Goal: Feedback & Contribution: Submit feedback/report problem

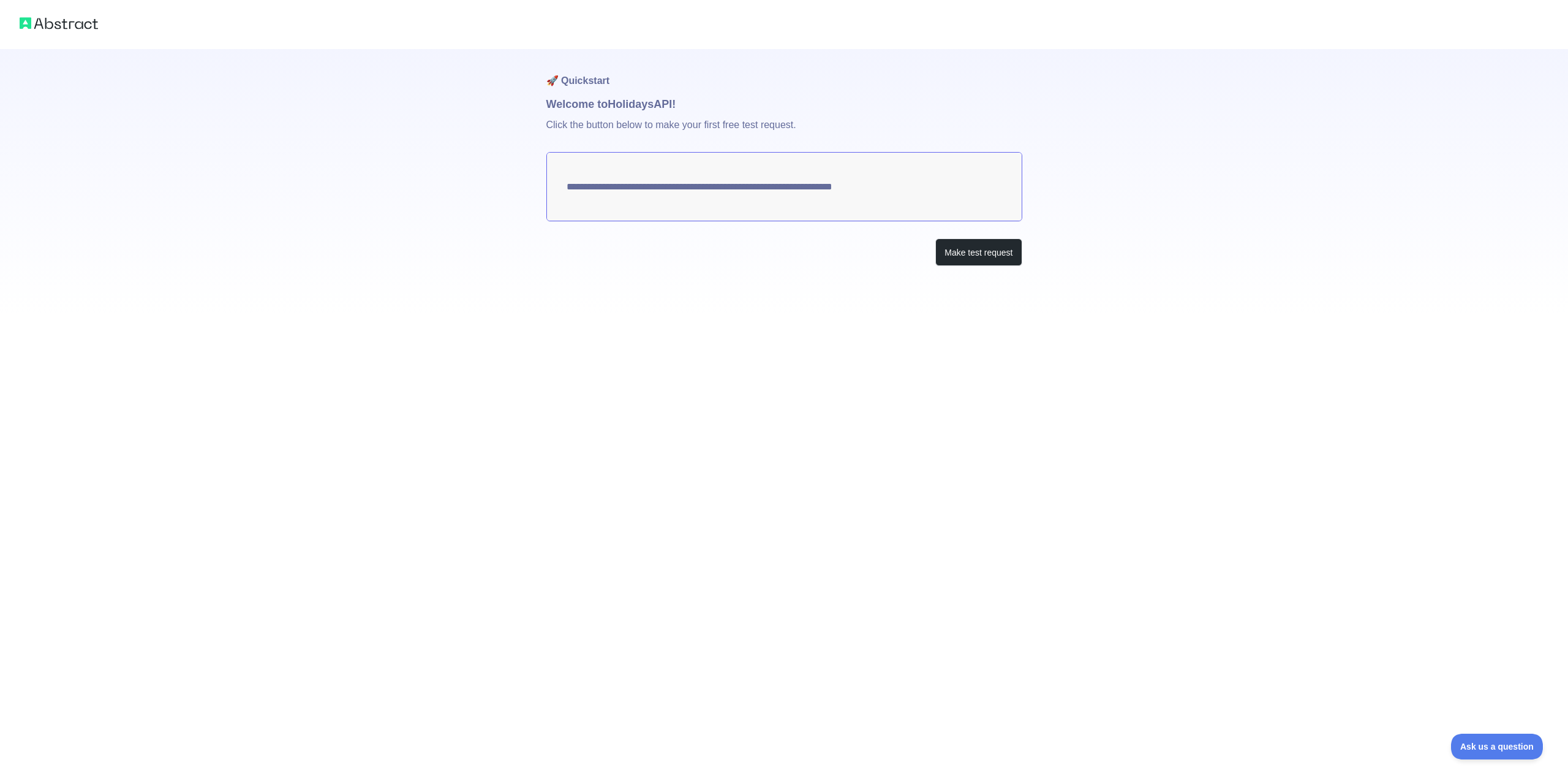
drag, startPoint x: 605, startPoint y: 190, endPoint x: 708, endPoint y: 196, distance: 103.2
click at [675, 190] on textarea "**********" at bounding box center [784, 186] width 476 height 69
click at [956, 247] on button "Make test request" at bounding box center [978, 252] width 87 height 27
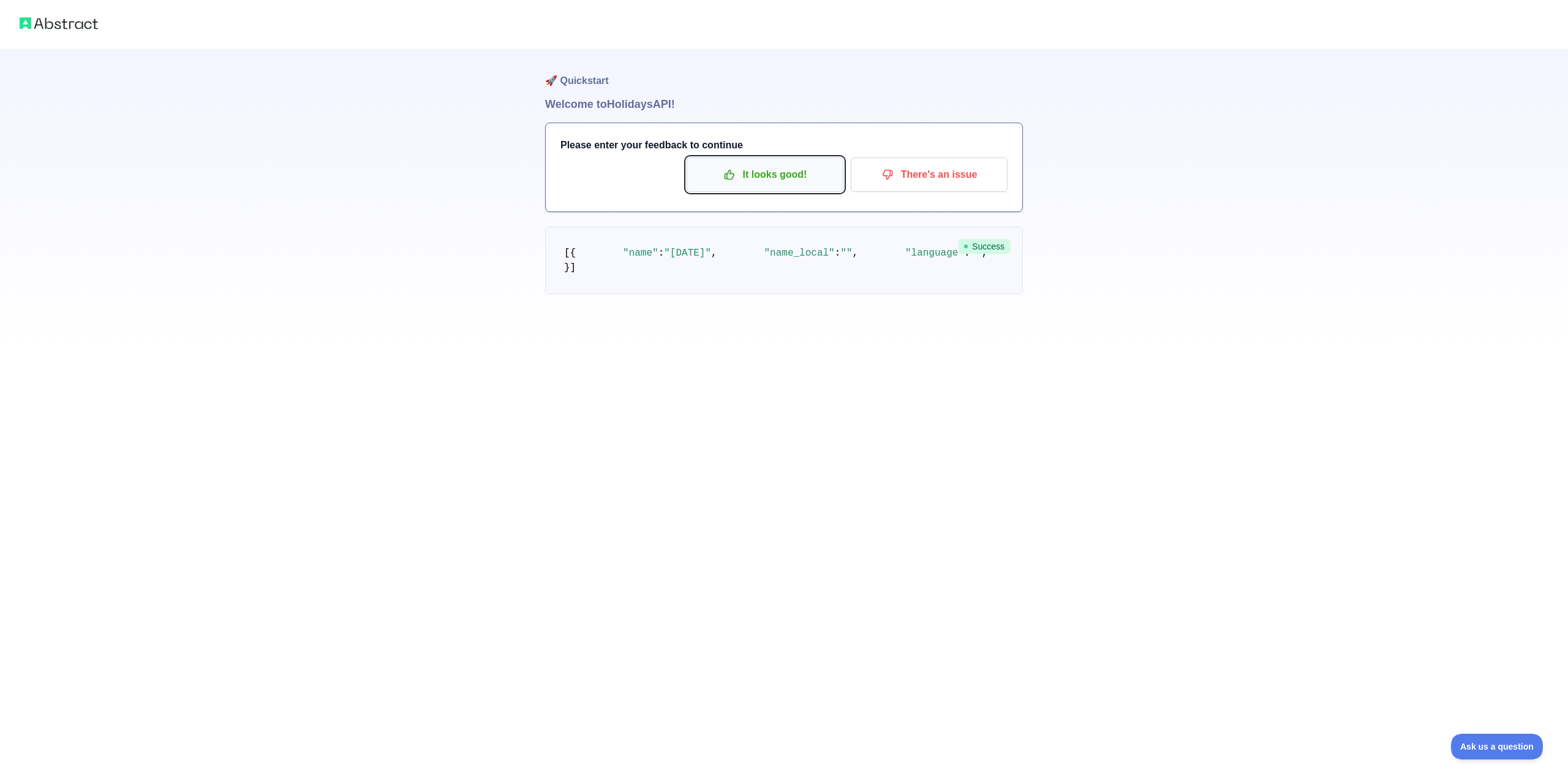
click at [742, 190] on button "It looks good!" at bounding box center [765, 174] width 156 height 34
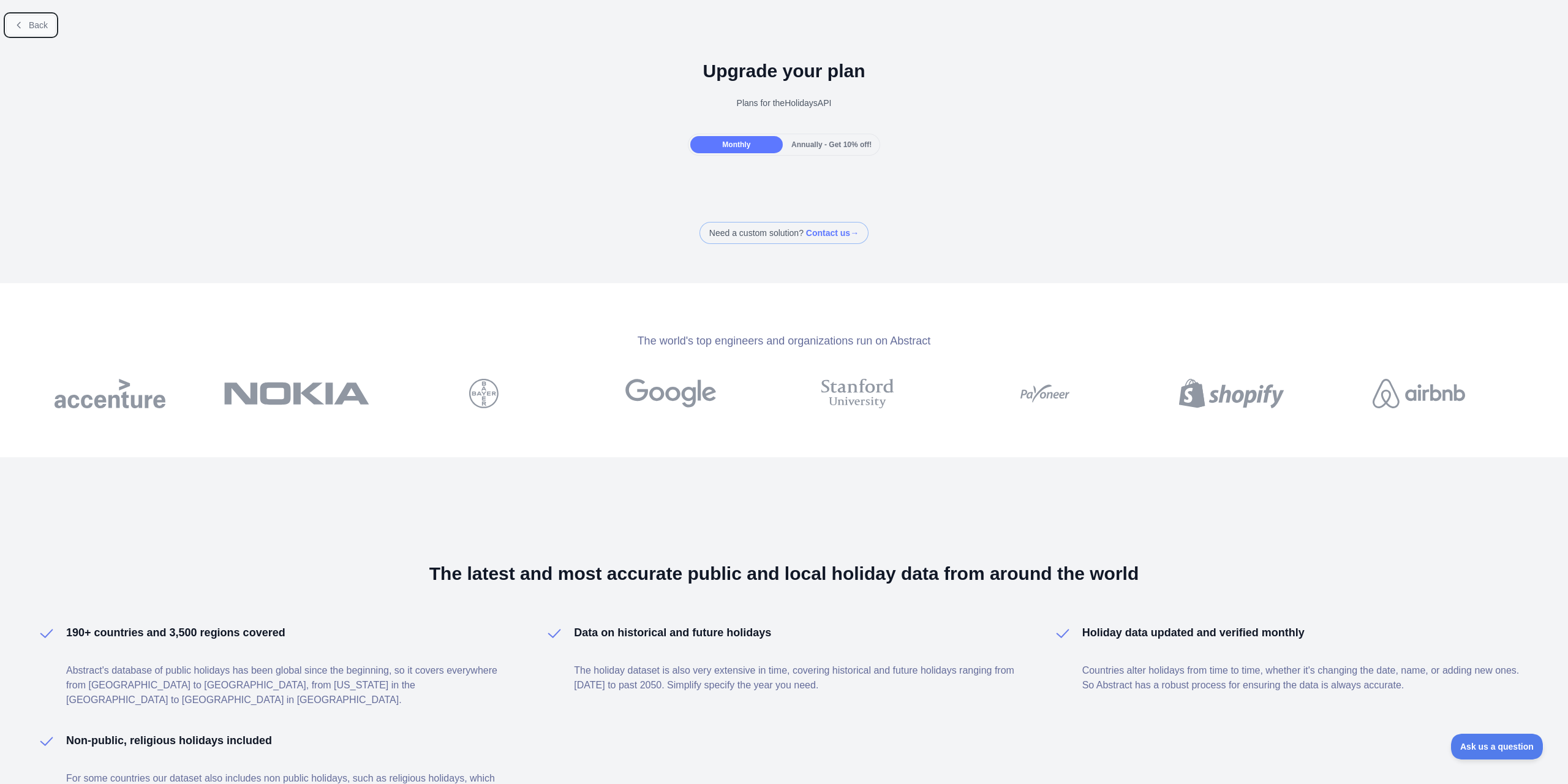
click at [28, 17] on button "Back" at bounding box center [31, 25] width 49 height 21
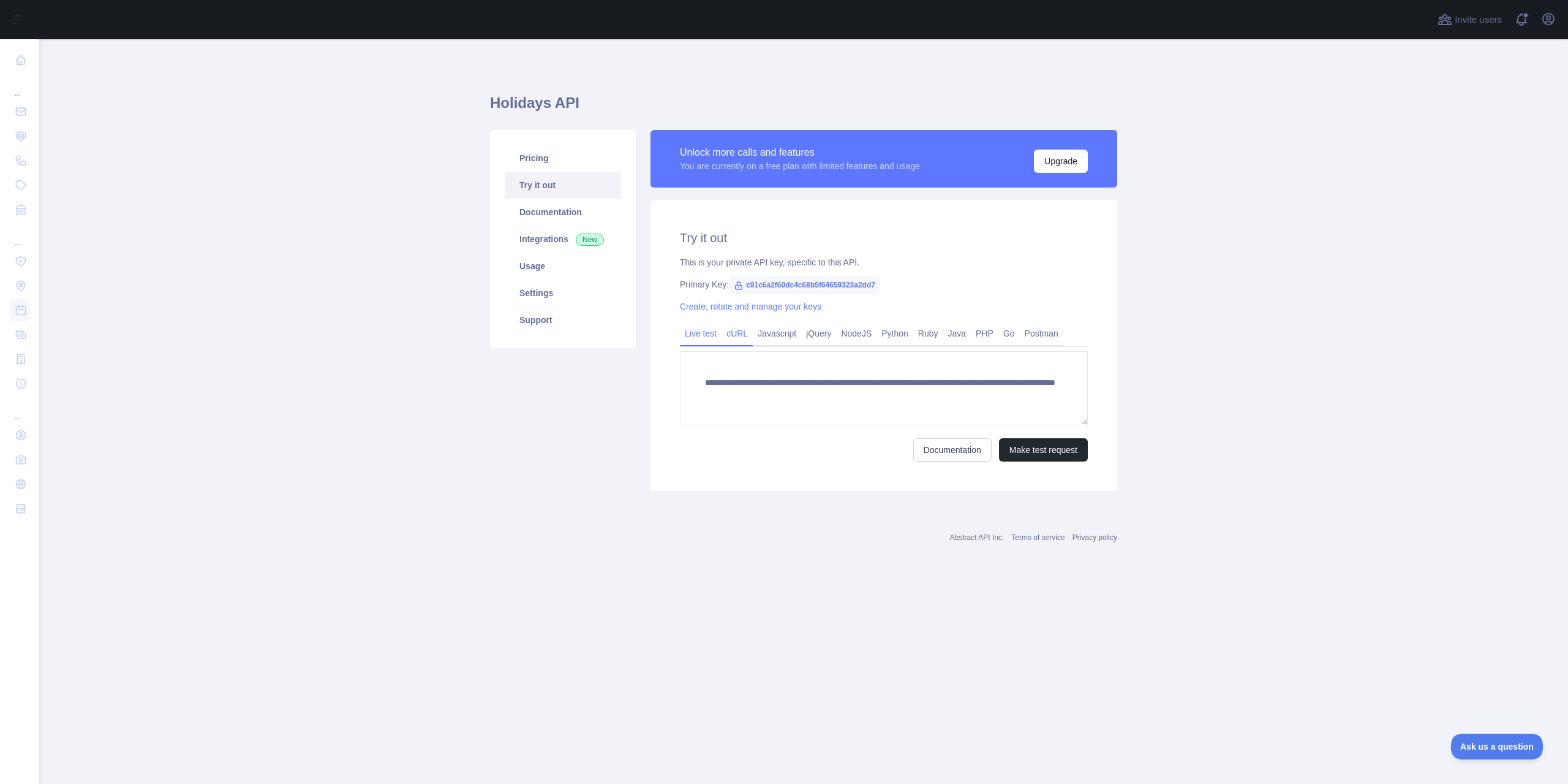
click at [729, 336] on link "cURL" at bounding box center [737, 333] width 31 height 20
drag, startPoint x: 767, startPoint y: 381, endPoint x: 793, endPoint y: 383, distance: 26.1
click at [793, 383] on span "curl '[URL][DOMAIN_NAME] 1 /?api_key=c 91 c 6 a 2 f 60 dc 4 c 68 b 5 f 64659323…" at bounding box center [870, 389] width 344 height 19
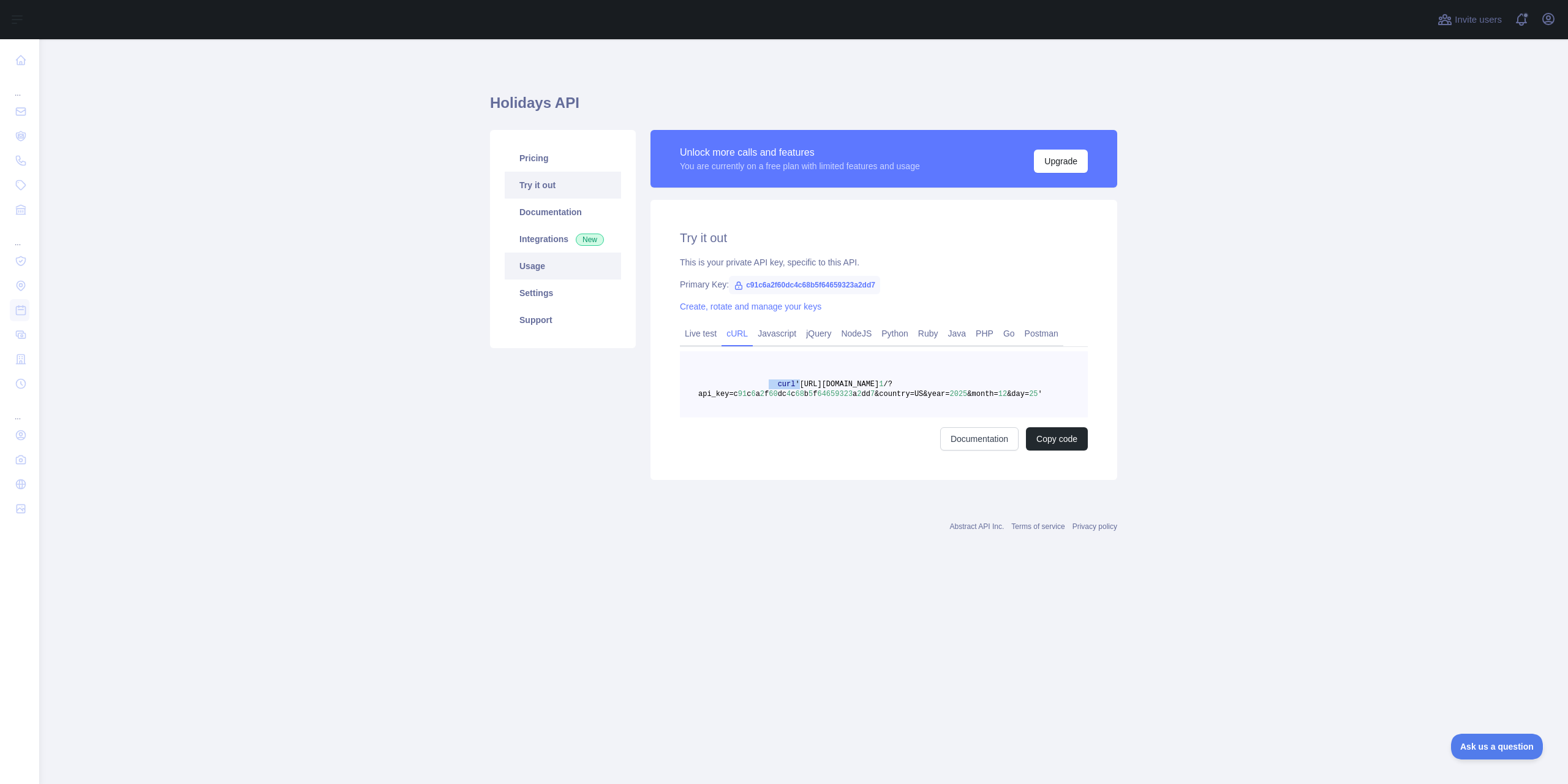
click at [594, 253] on link "Usage" at bounding box center [563, 266] width 116 height 27
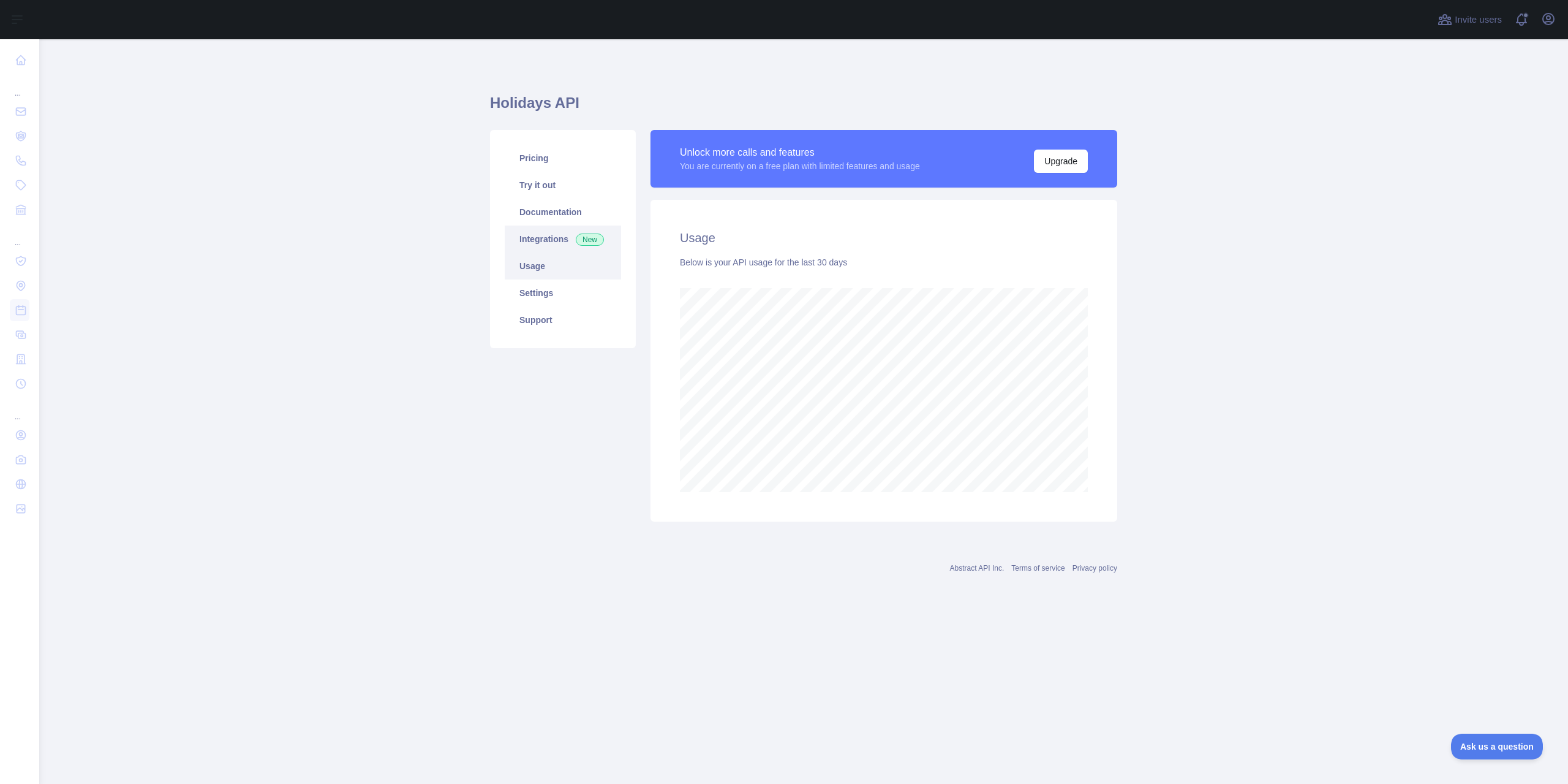
click at [597, 246] on span "New" at bounding box center [589, 240] width 28 height 12
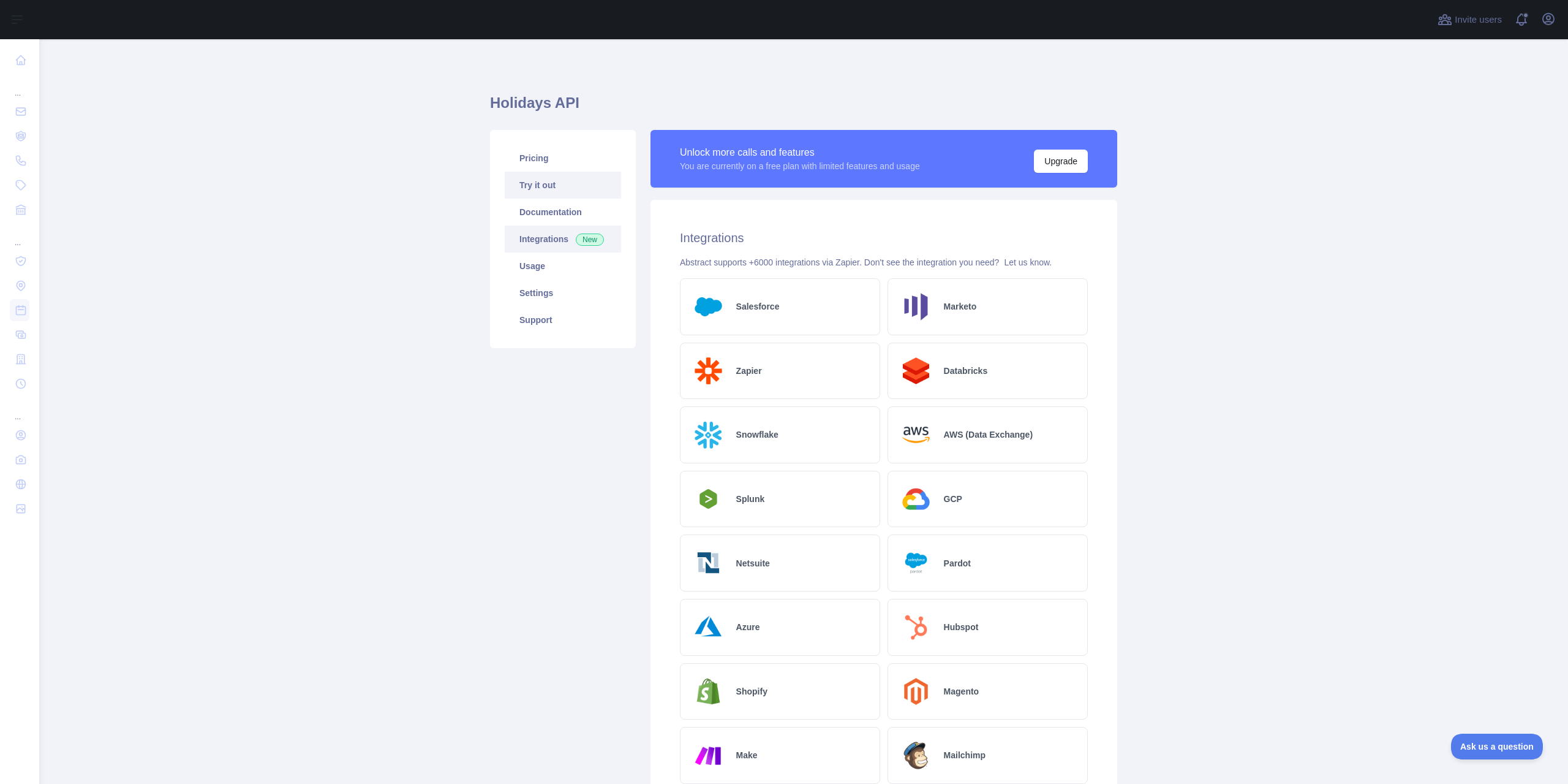
click at [555, 191] on link "Try it out" at bounding box center [563, 185] width 116 height 27
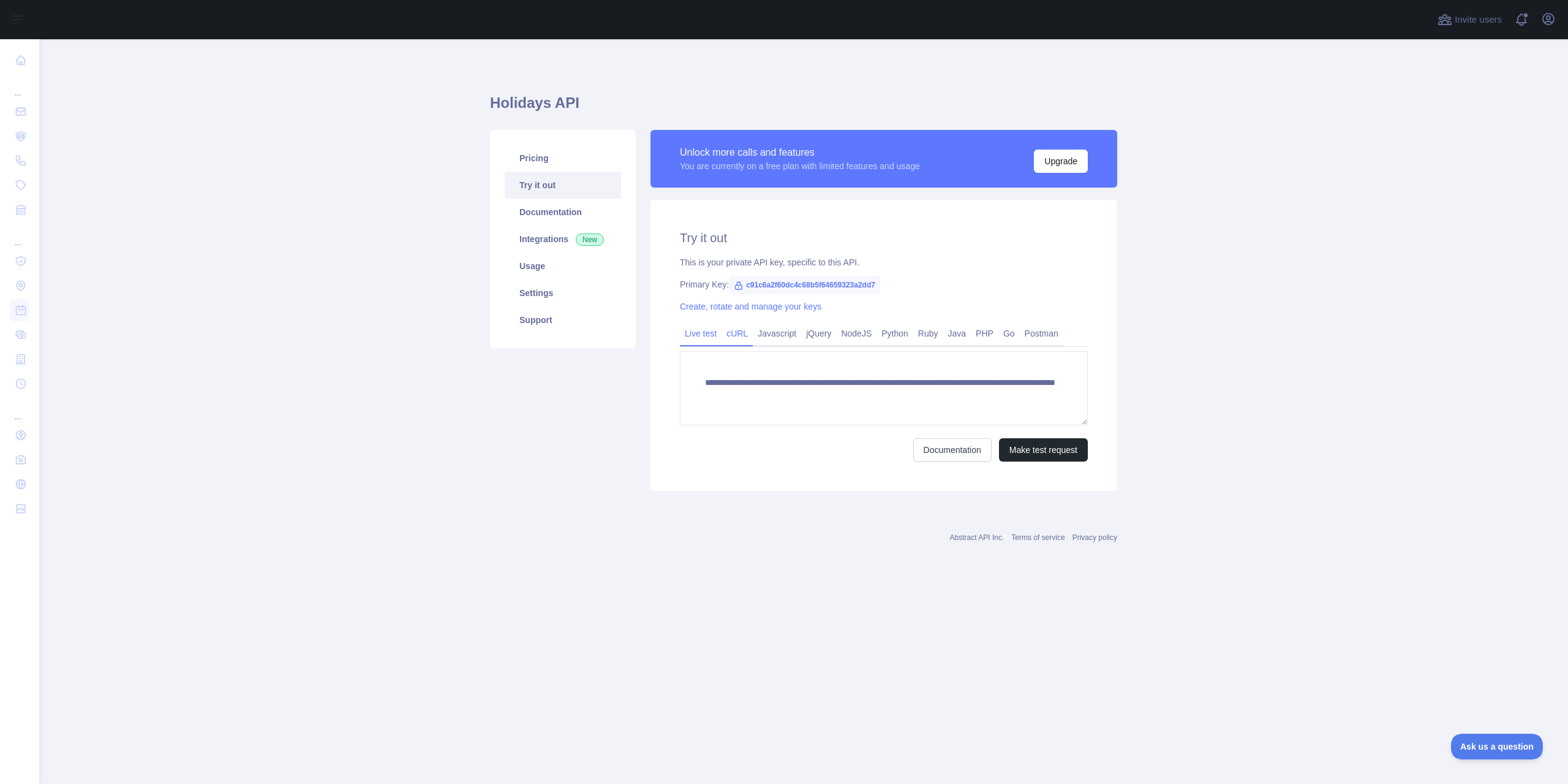
click at [737, 341] on link "cURL" at bounding box center [737, 333] width 31 height 20
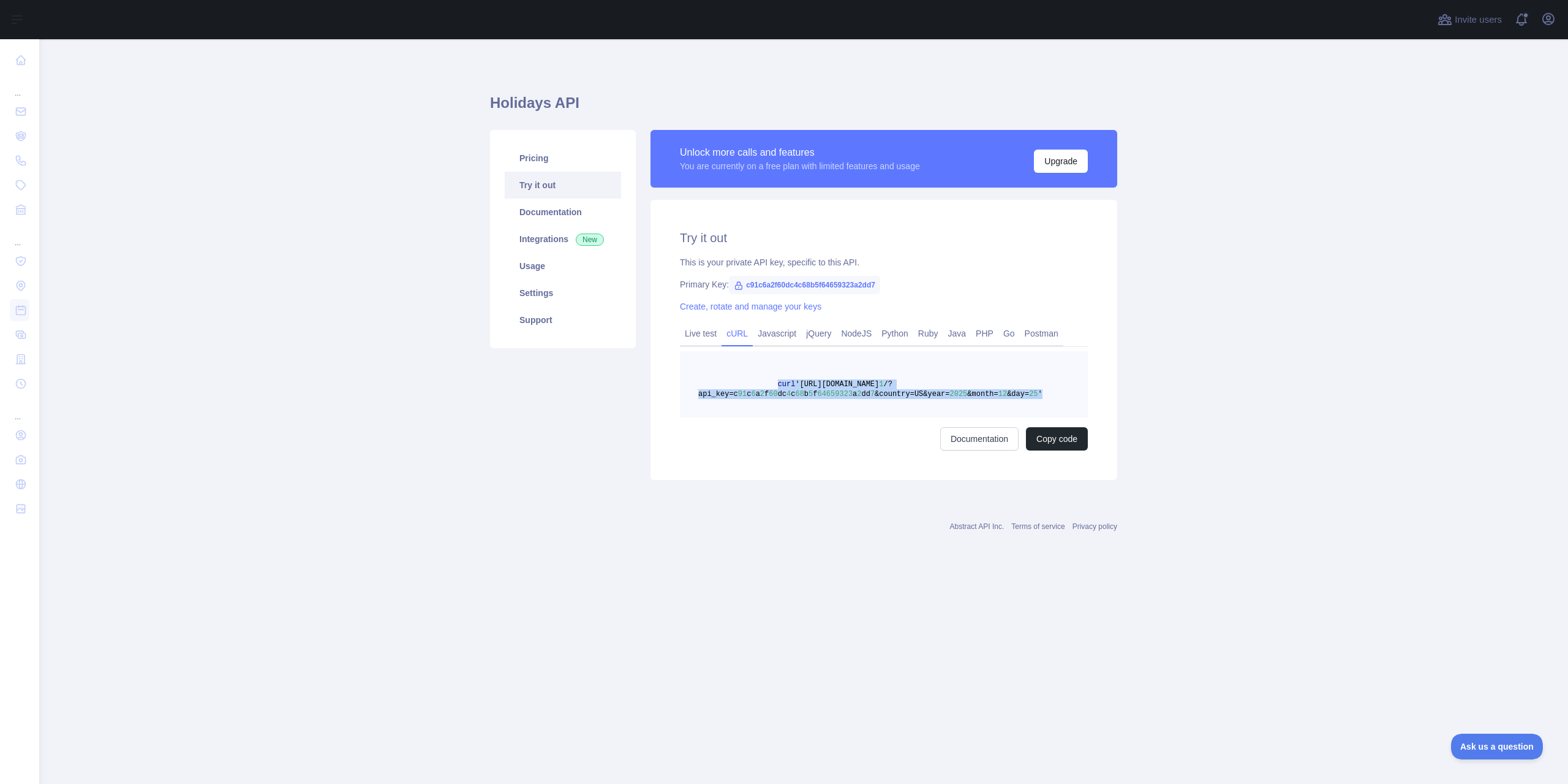
drag, startPoint x: 1004, startPoint y: 401, endPoint x: 772, endPoint y: 385, distance: 232.6
click at [772, 385] on pre "curl '[URL][DOMAIN_NAME] 1 /?api_key=c 91 c 6 a 2 f 60 dc 4 c 68 b 5 f 64659323…" at bounding box center [884, 384] width 408 height 66
copy span "curl '[URL][DOMAIN_NAME] 1 /?api_key=c 91 c 6 a 2 f 60 dc 4 c 68 b 5 f 64659323…"
click at [529, 459] on div "Pricing Try it out Documentation Integrations New Usage Settings Support" at bounding box center [563, 304] width 161 height 349
click at [875, 390] on span "&country=US&year=" at bounding box center [912, 394] width 75 height 9
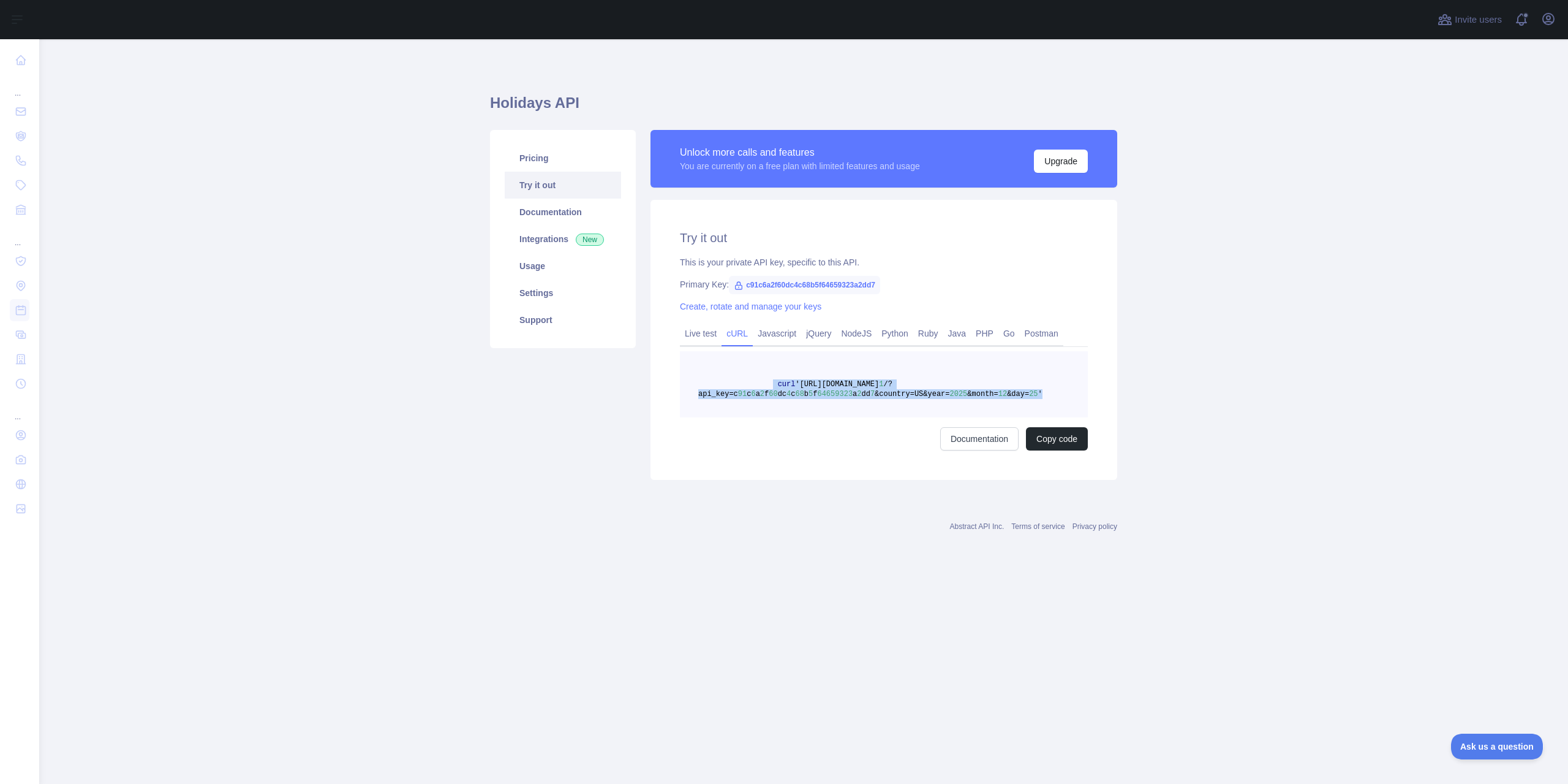
drag, startPoint x: 1030, startPoint y: 396, endPoint x: 766, endPoint y: 385, distance: 264.2
click at [766, 385] on pre "curl '[URL][DOMAIN_NAME] 1 /?api_key=c 91 c 6 a 2 f 60 dc 4 c 68 b 5 f 64659323…" at bounding box center [884, 384] width 408 height 66
copy span "curl '[URL][DOMAIN_NAME] 1 /?api_key=c 91 c 6 a 2 f 60 dc 4 c 68 b 5 f 64659323…"
drag, startPoint x: 773, startPoint y: 339, endPoint x: 756, endPoint y: 338, distance: 17.0
click at [773, 339] on link "Javascript" at bounding box center [777, 333] width 48 height 20
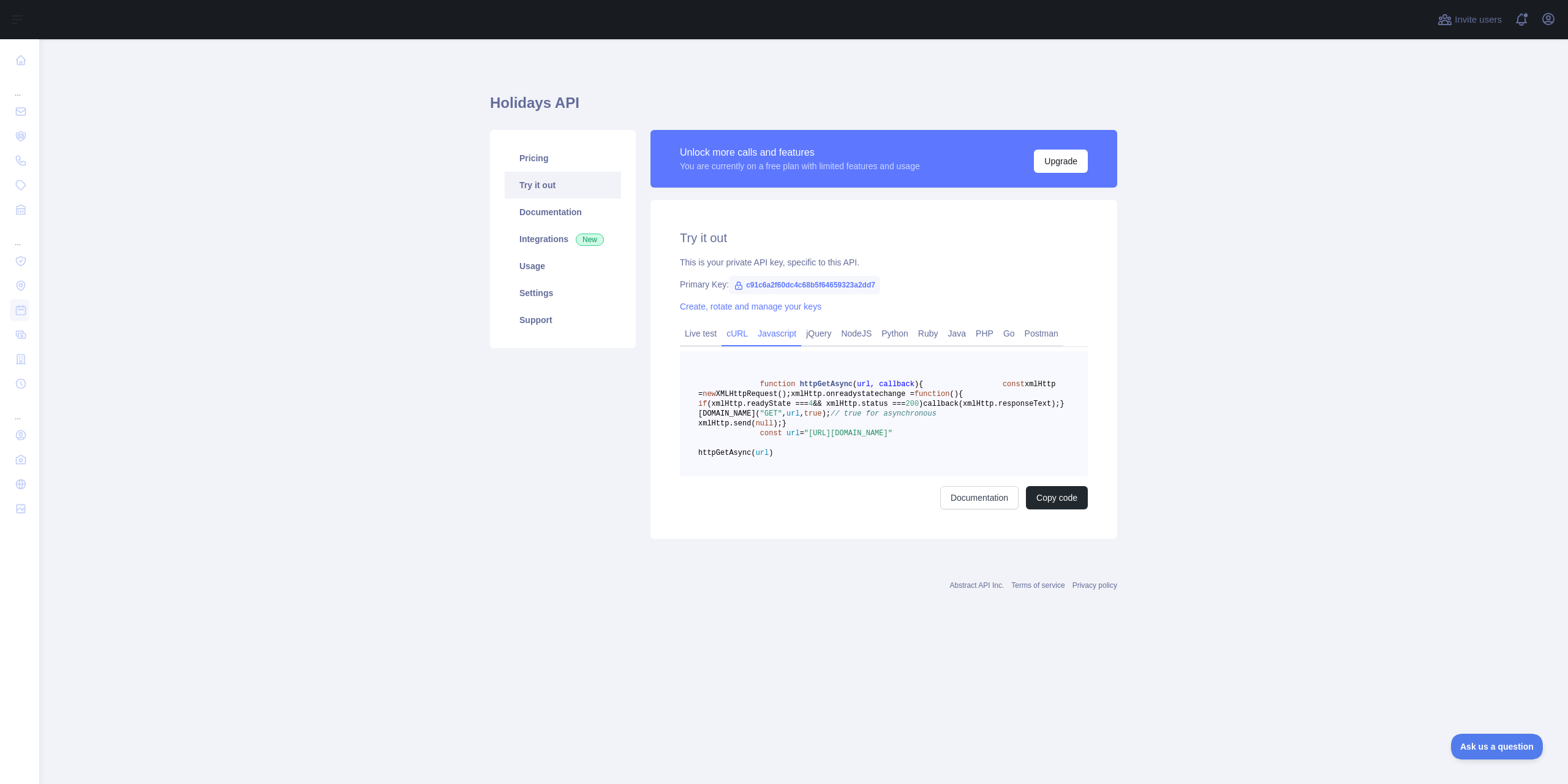
click at [738, 335] on link "cURL" at bounding box center [737, 333] width 31 height 20
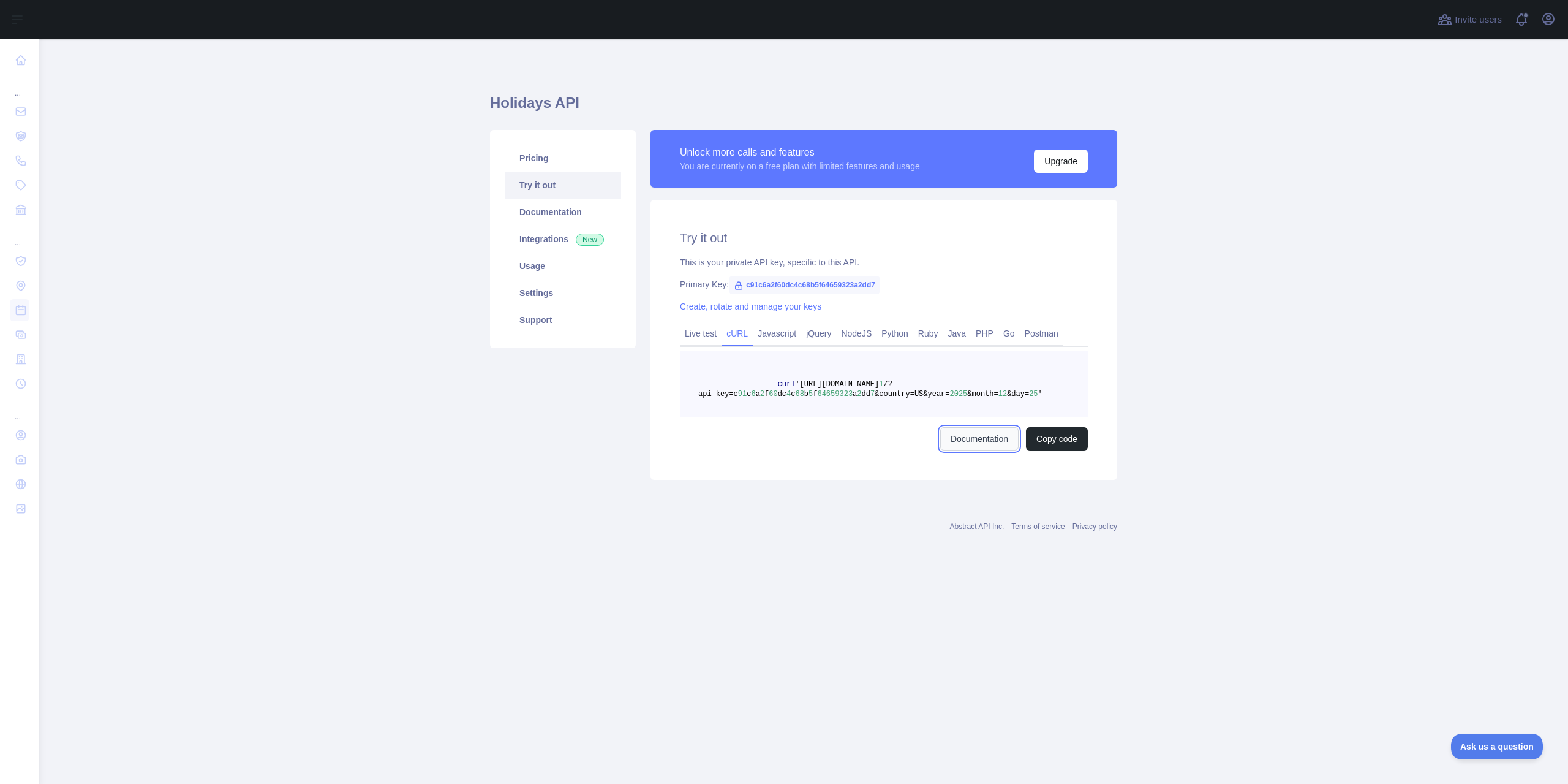
click at [983, 438] on link "Documentation" at bounding box center [979, 438] width 78 height 23
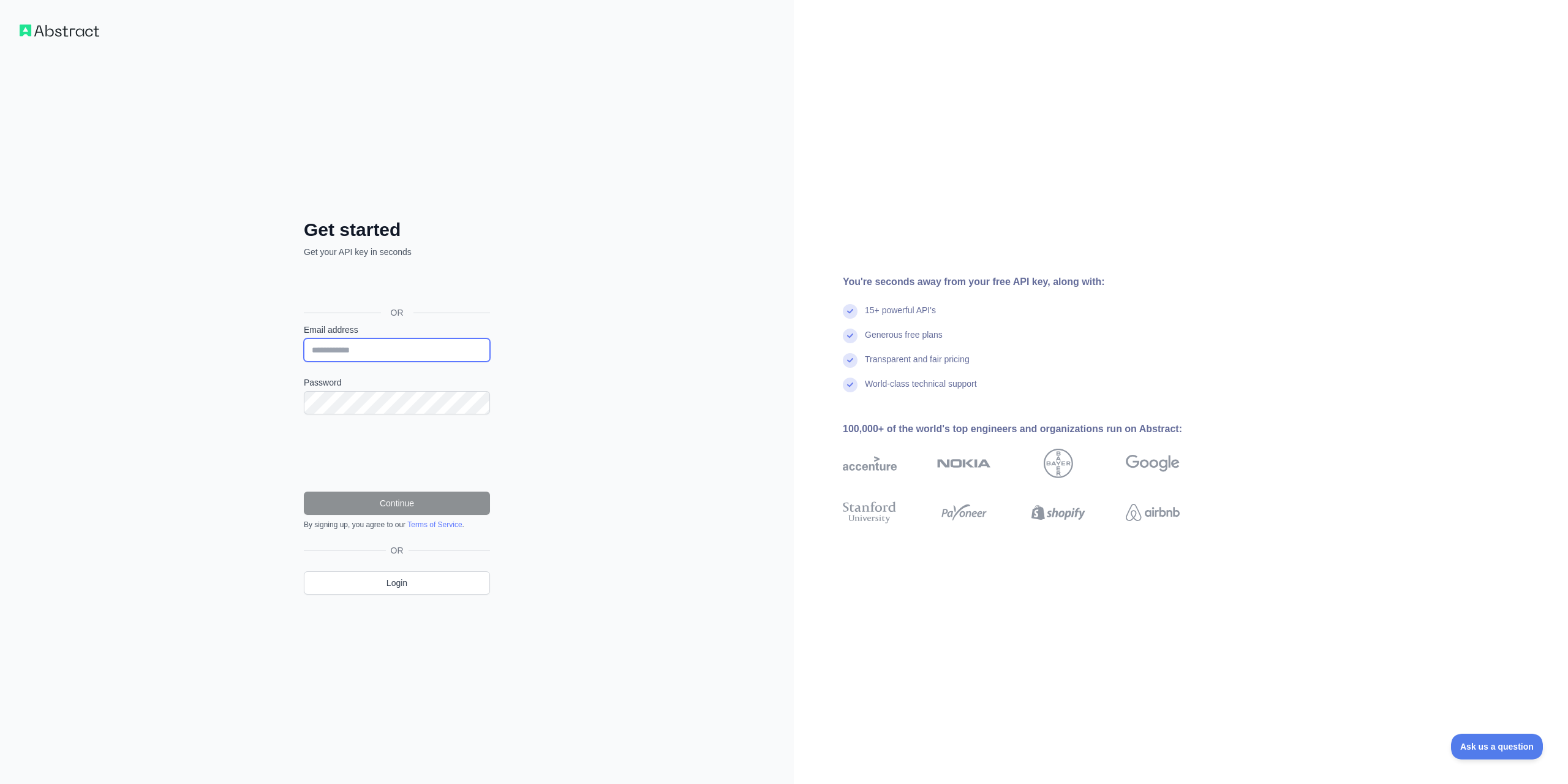
click at [416, 345] on input "Email address" at bounding box center [396, 349] width 186 height 23
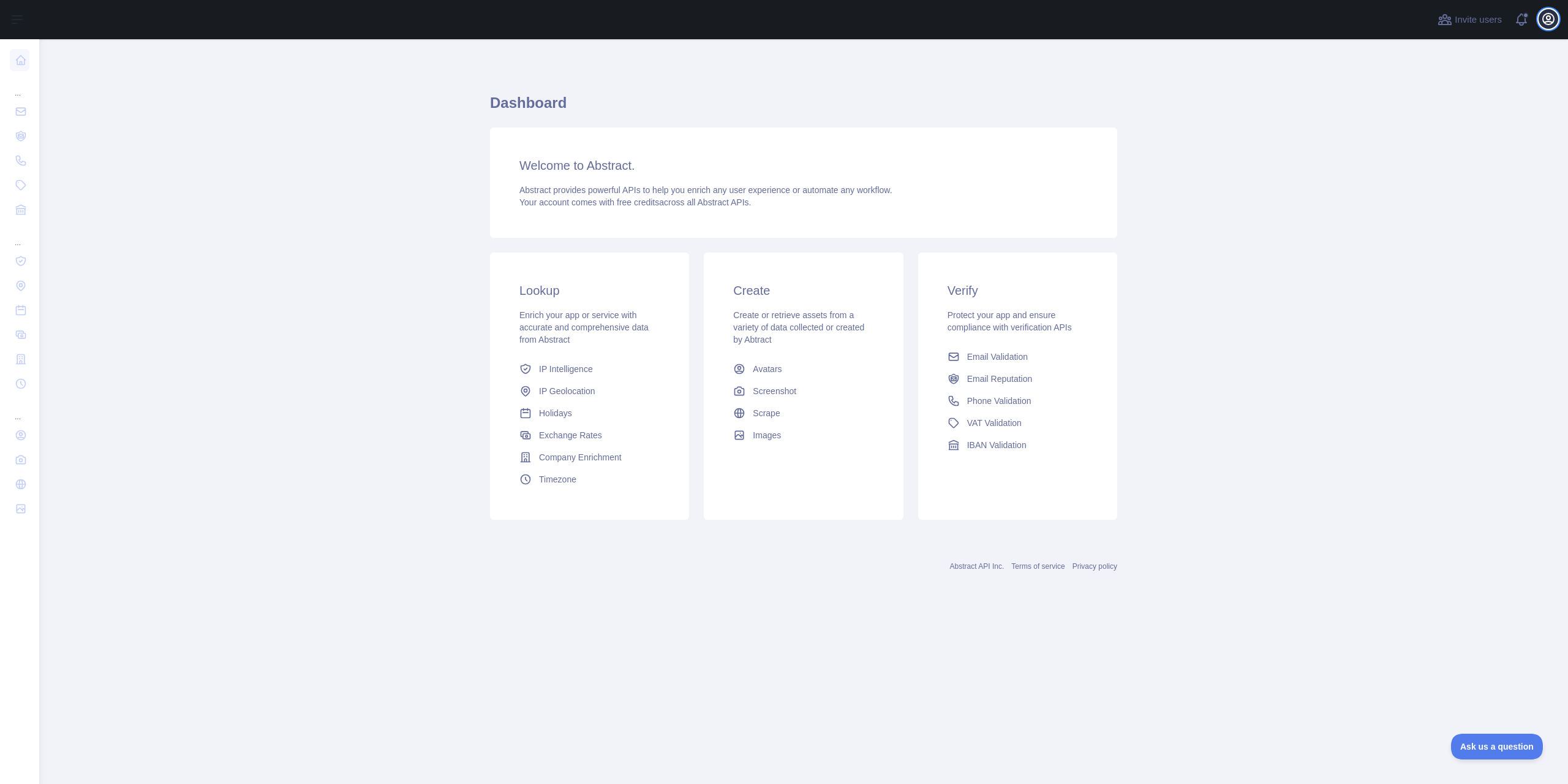
click at [1539, 16] on button "Open user menu" at bounding box center [1548, 19] width 20 height 20
click at [1502, 85] on link "Account settings" at bounding box center [1489, 89] width 137 height 22
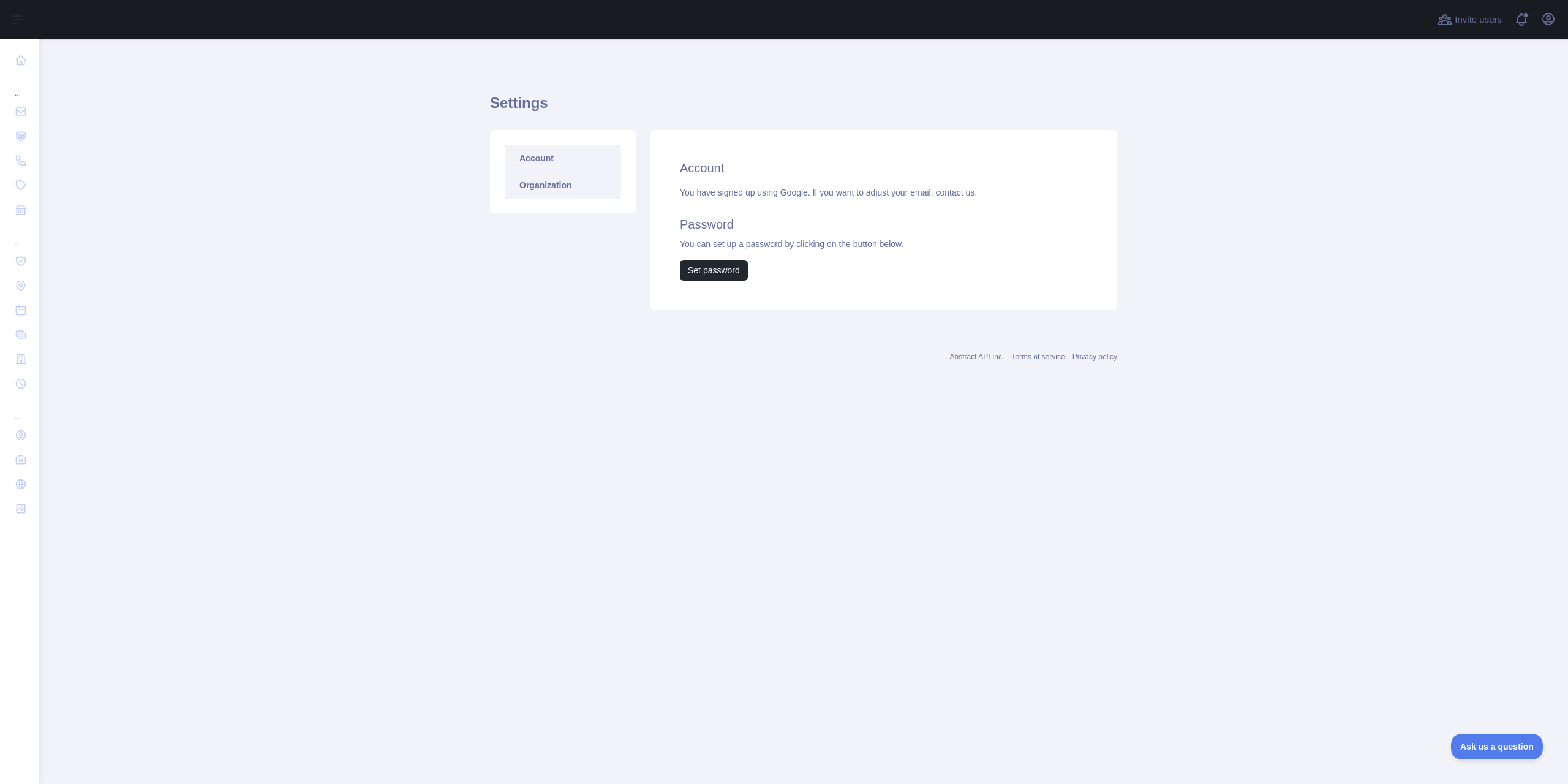
click at [552, 181] on link "Organization" at bounding box center [563, 185] width 116 height 27
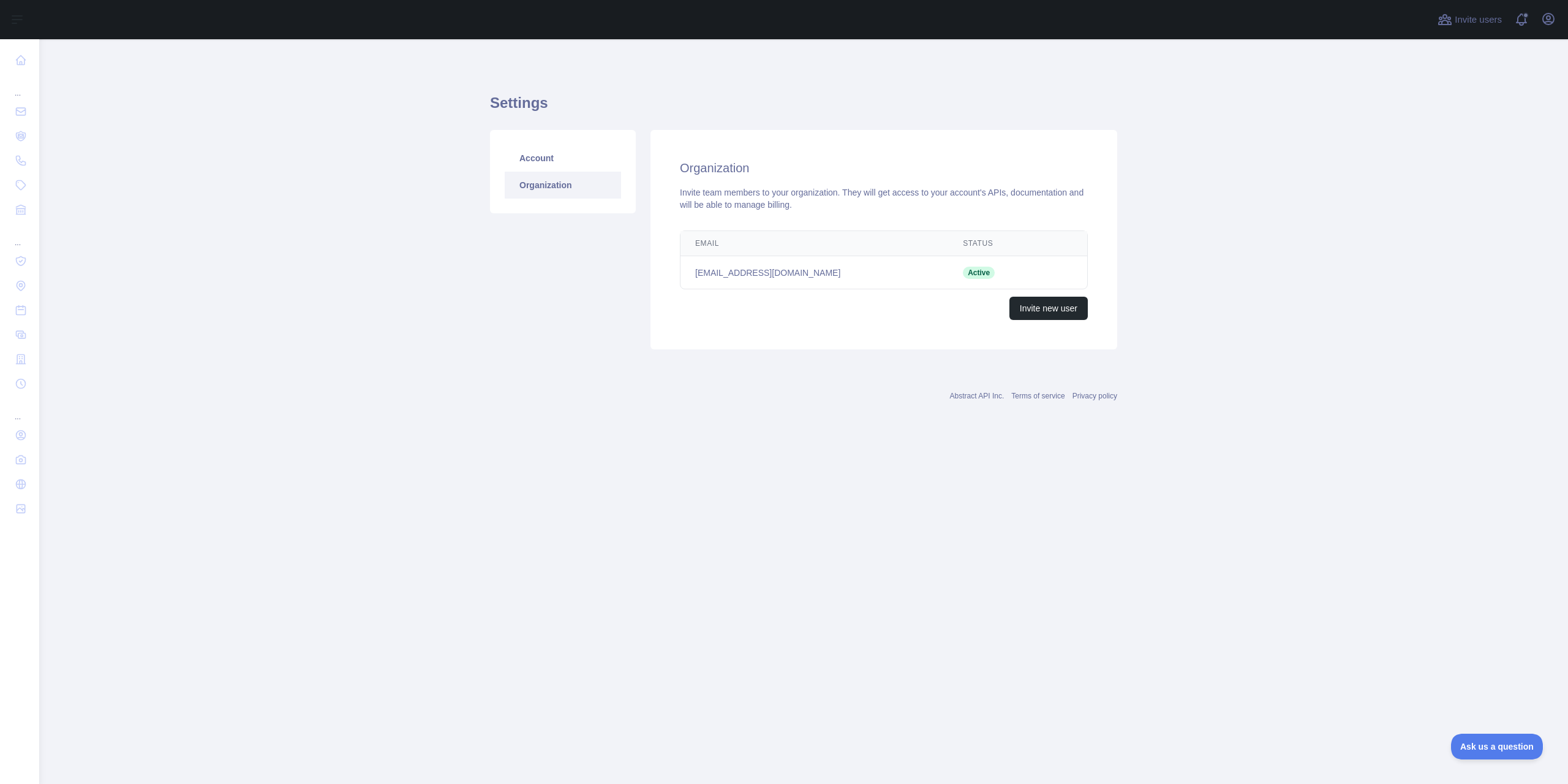
click at [569, 182] on link "Organization" at bounding box center [563, 185] width 116 height 27
click at [575, 168] on link "Account" at bounding box center [563, 158] width 116 height 27
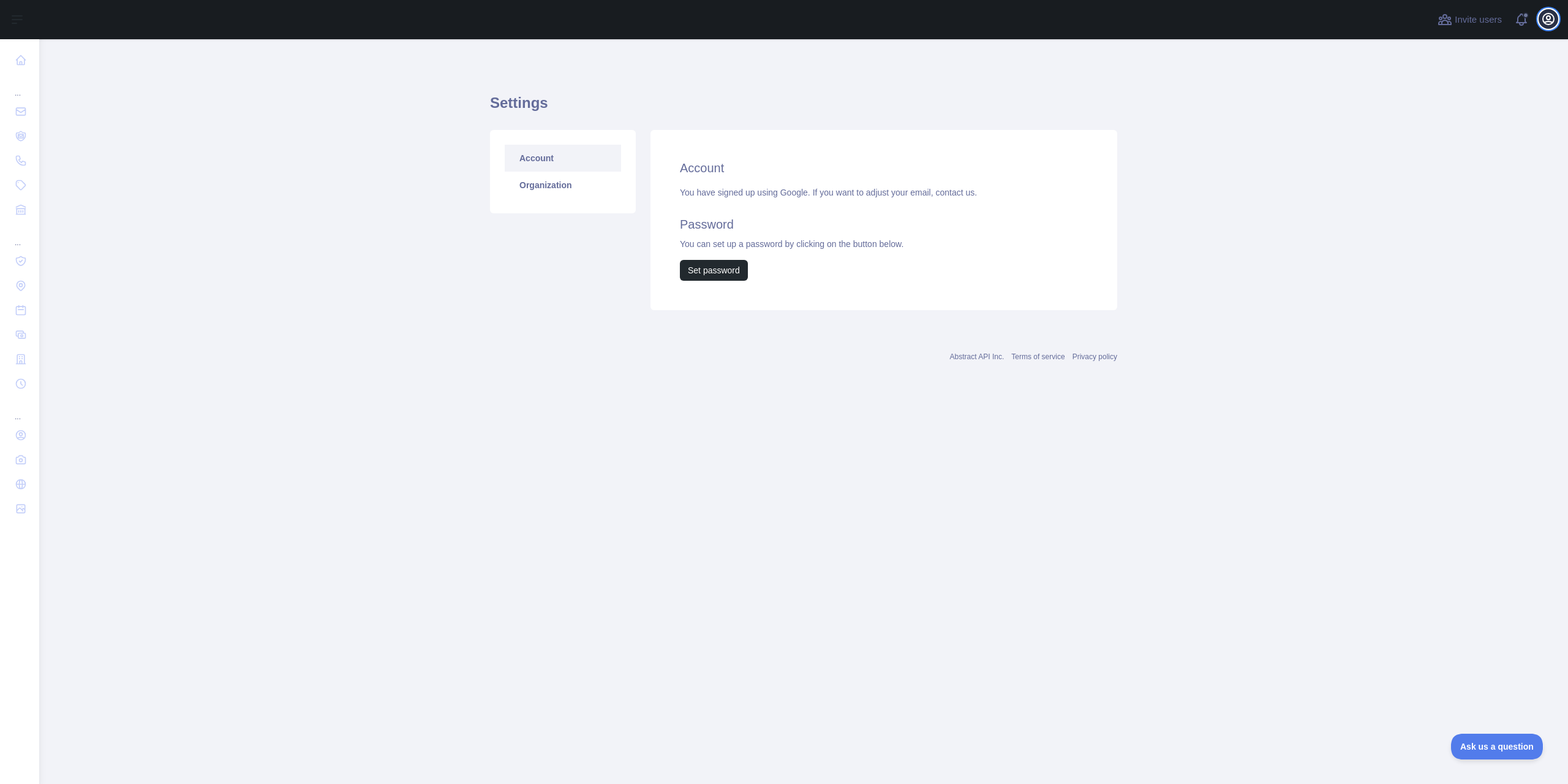
click at [1549, 19] on icon "button" at bounding box center [1548, 19] width 11 height 11
drag, startPoint x: 25, startPoint y: 632, endPoint x: 25, endPoint y: 624, distance: 8.0
click at [25, 631] on nav "... ... ..." at bounding box center [20, 401] width 20 height 725
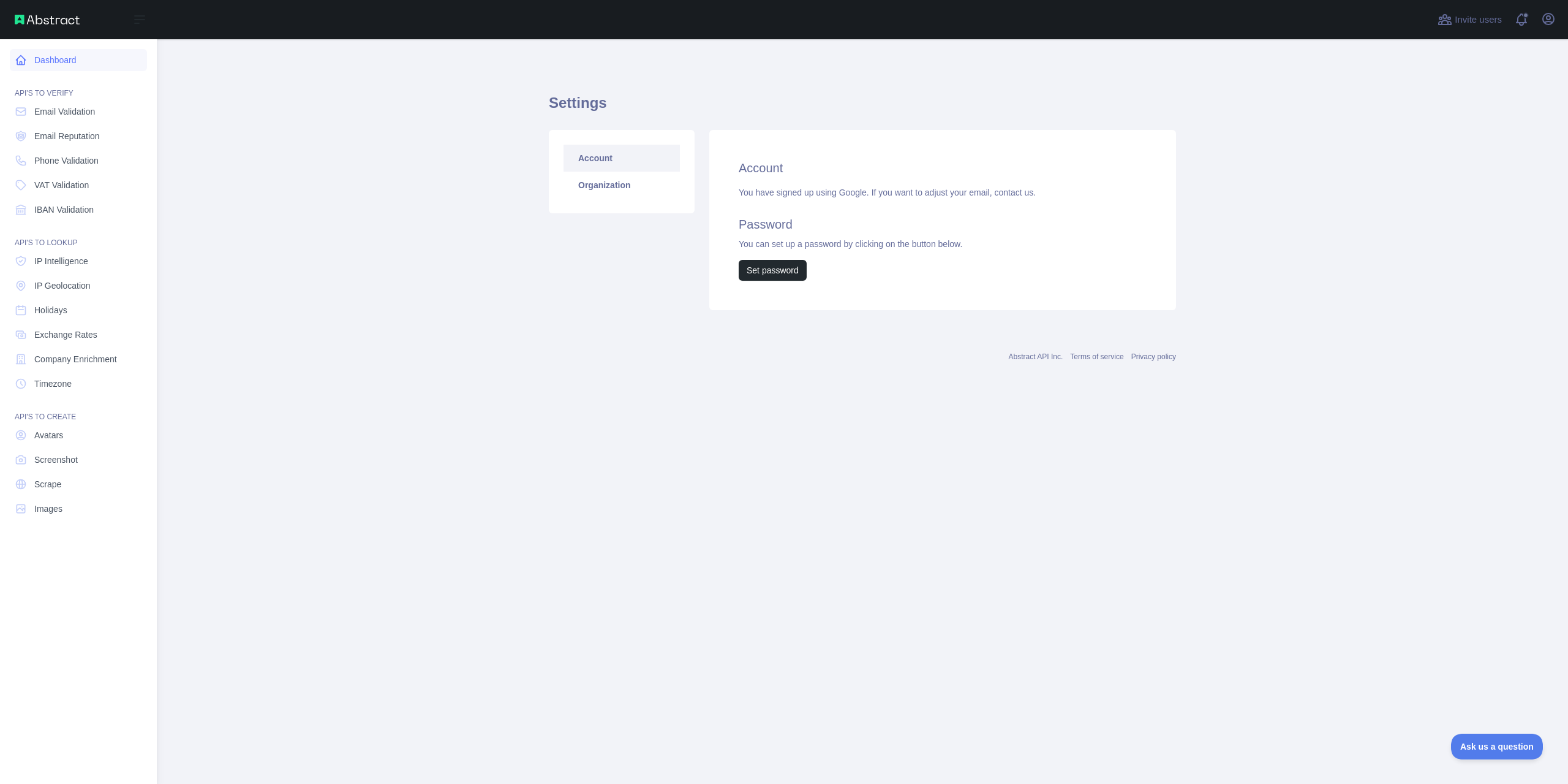
click at [95, 65] on link "Dashboard" at bounding box center [78, 60] width 137 height 22
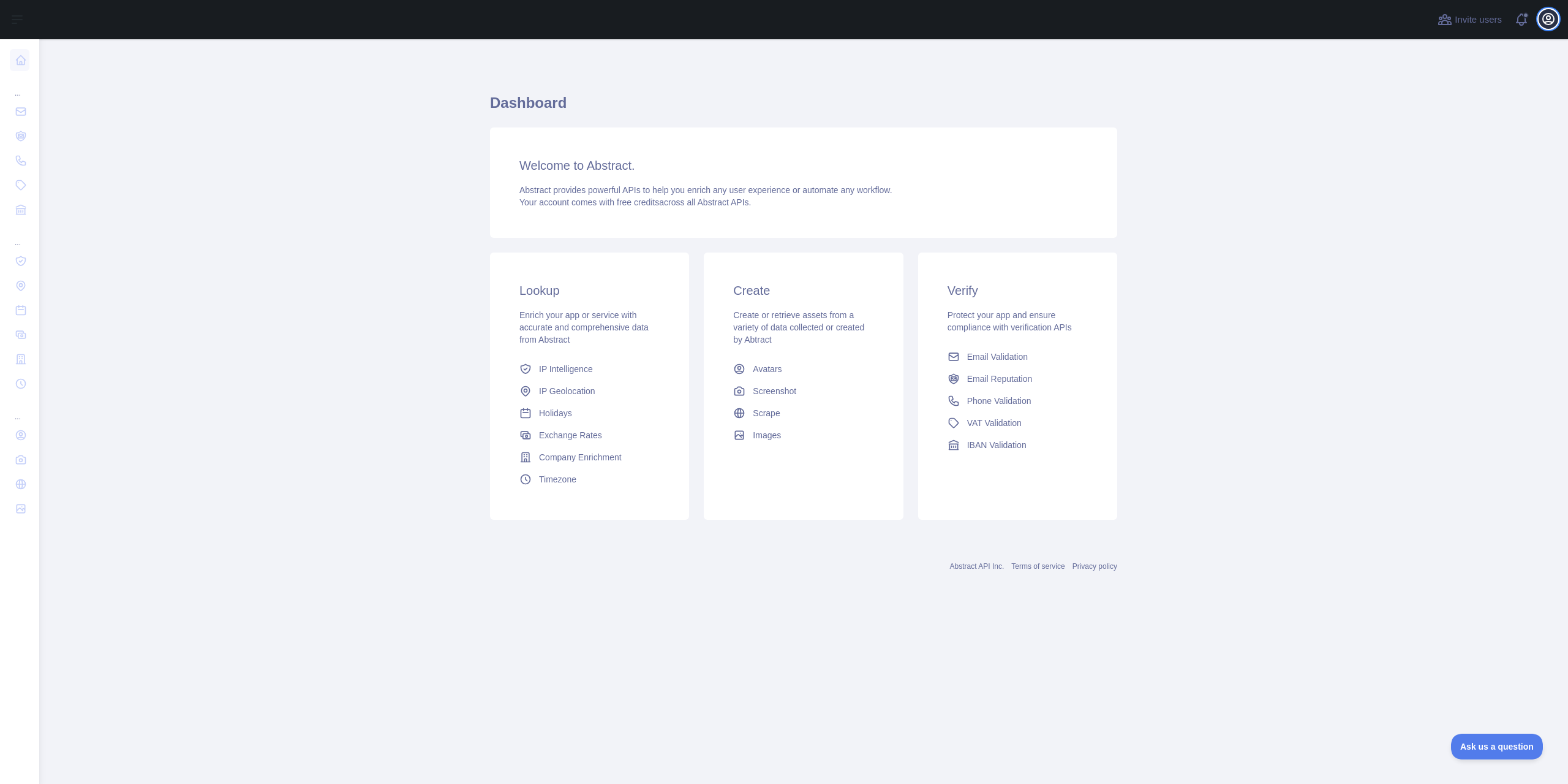
click at [1545, 19] on icon "button" at bounding box center [1548, 19] width 14 height 14
click at [1512, 87] on link "Account settings" at bounding box center [1489, 89] width 137 height 22
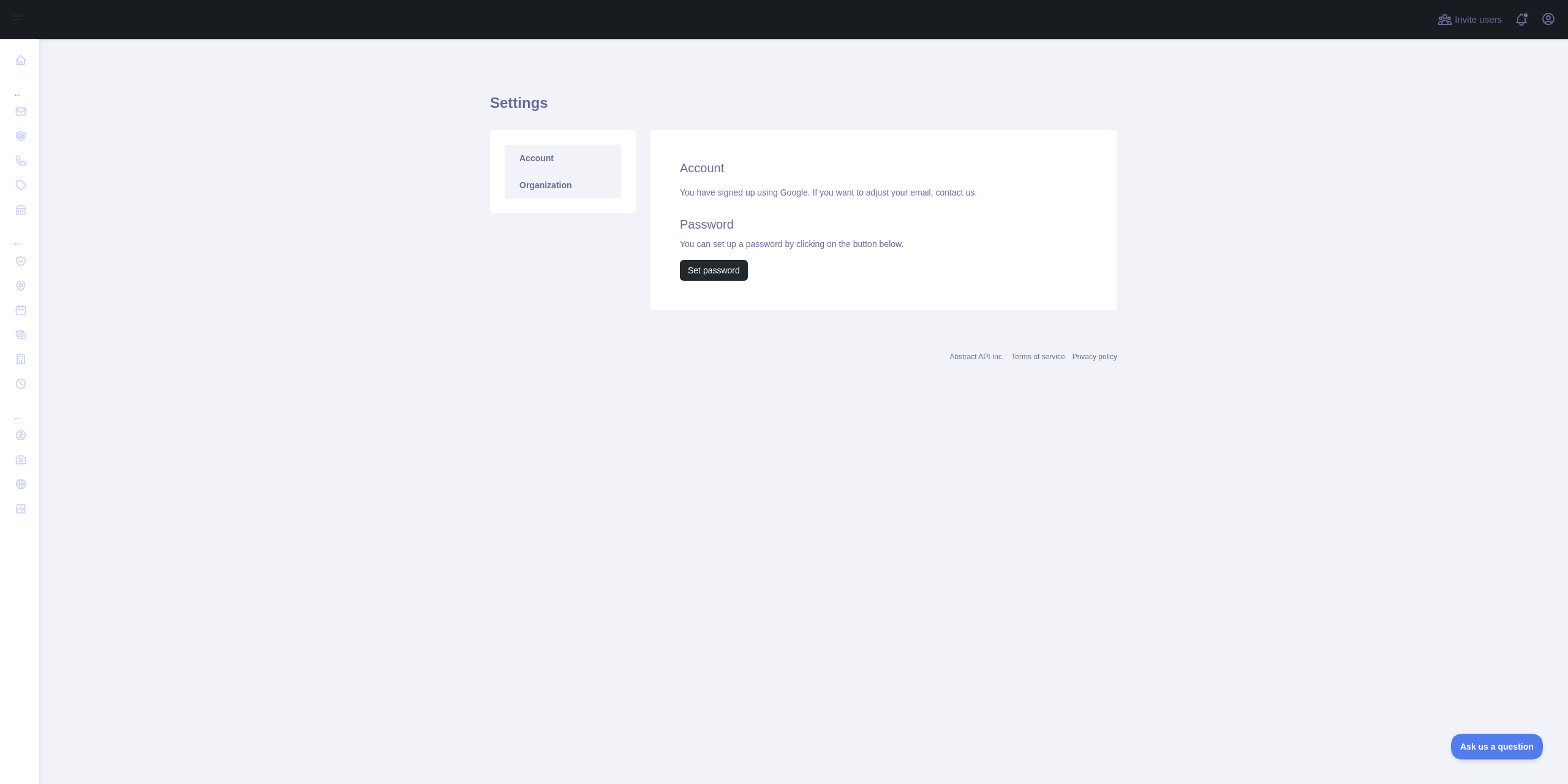
click at [569, 192] on link "Organization" at bounding box center [563, 185] width 116 height 27
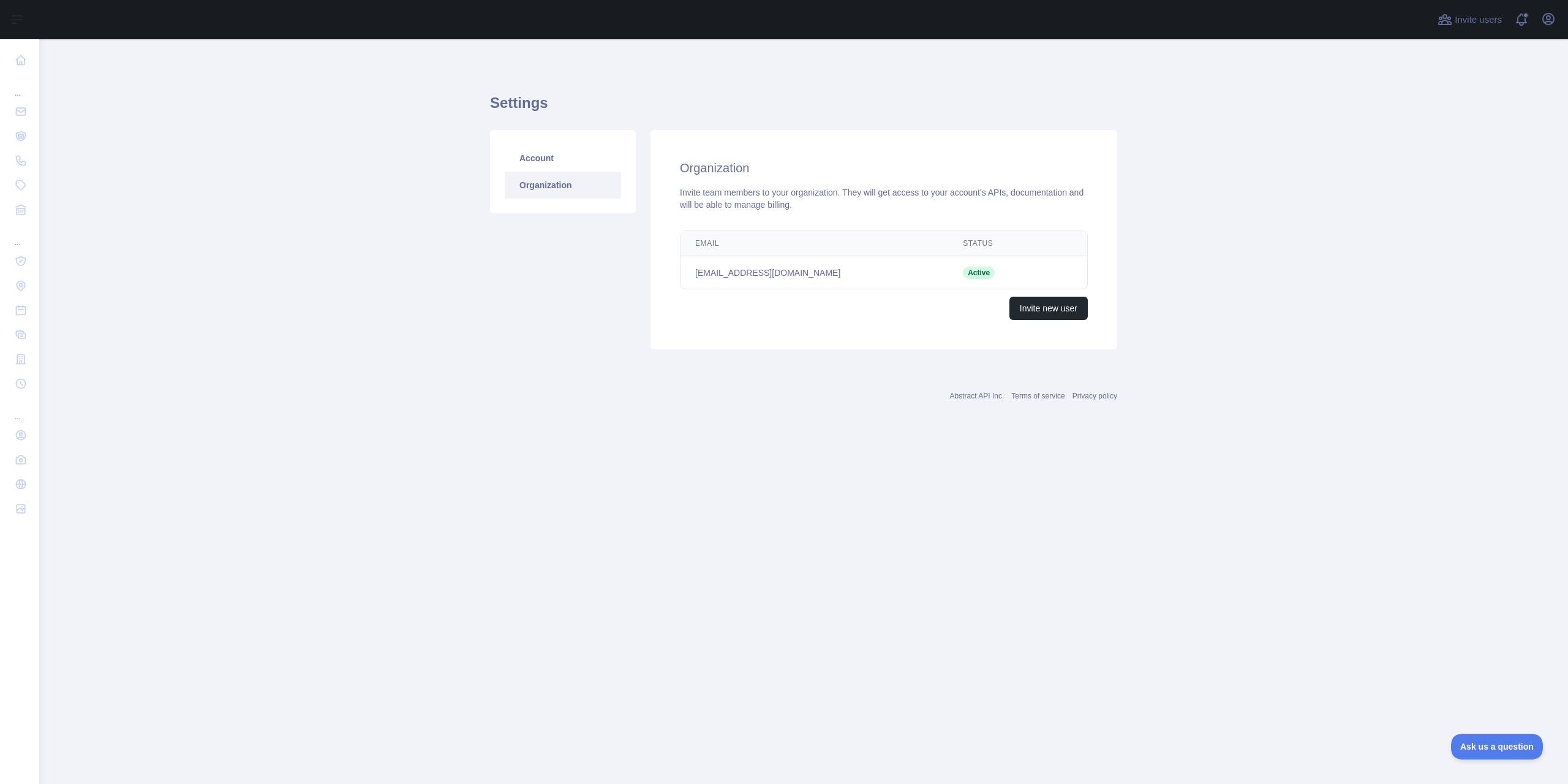
click at [824, 281] on td "sellemondfabian@gmail.com" at bounding box center [814, 272] width 268 height 33
click at [1543, 16] on icon "button" at bounding box center [1548, 19] width 11 height 11
click at [1514, 117] on link "Organization" at bounding box center [1489, 111] width 137 height 22
click at [1546, 19] on icon "button" at bounding box center [1548, 19] width 14 height 14
click at [1514, 131] on button "Billing" at bounding box center [1489, 133] width 137 height 22
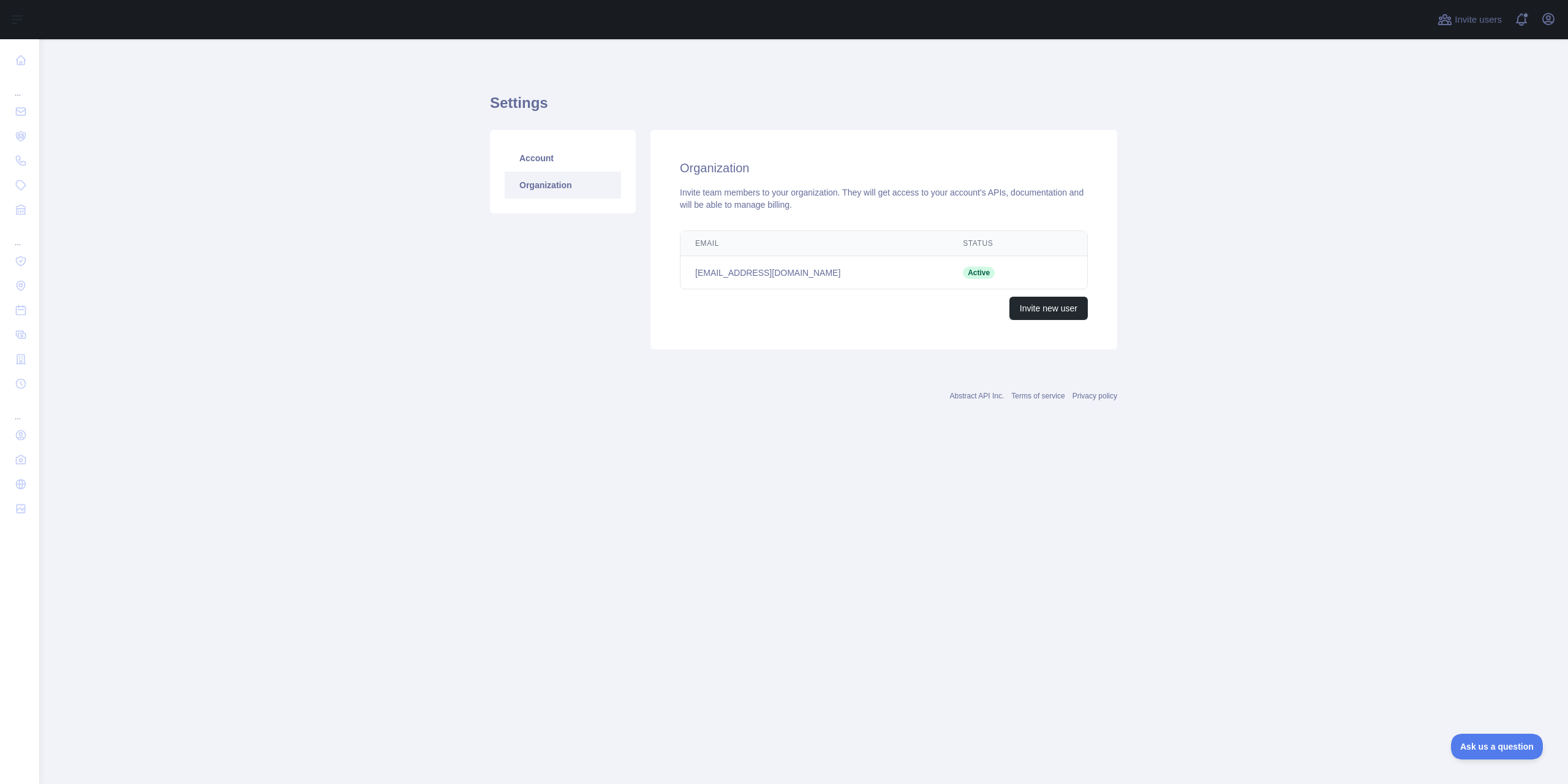
drag, startPoint x: 26, startPoint y: 26, endPoint x: 1487, endPoint y: 764, distance: 1636.8
click at [1486, 769] on main "Settings Account Organization Organization Invite team members to your organiza…" at bounding box center [803, 412] width 1529 height 745
click at [1487, 759] on main "Settings Account Organization Organization Invite team members to your organiza…" at bounding box center [803, 412] width 1529 height 745
click at [1479, 756] on button "Ask us a question" at bounding box center [1491, 744] width 92 height 26
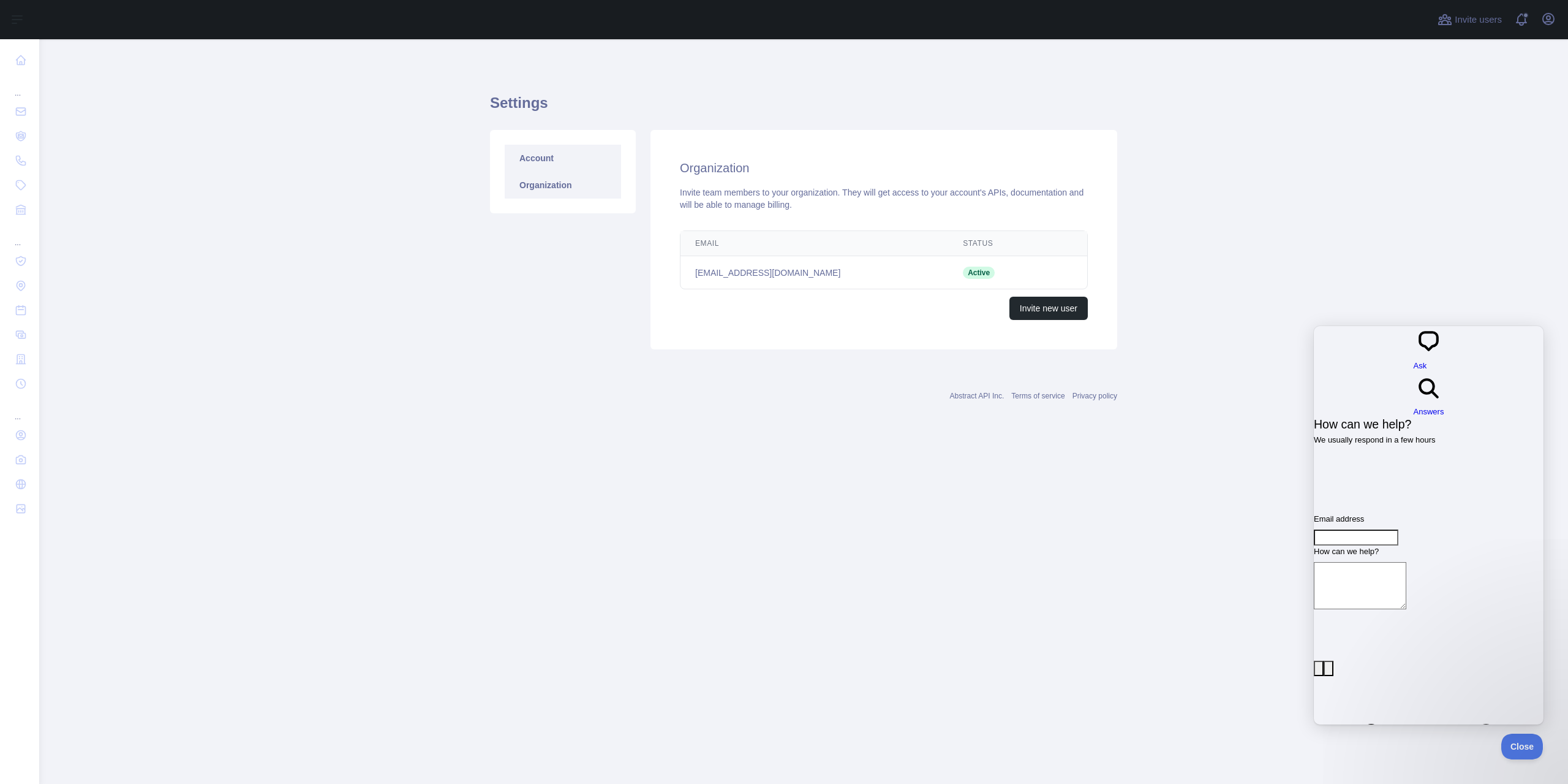
click at [538, 152] on link "Account" at bounding box center [563, 158] width 116 height 27
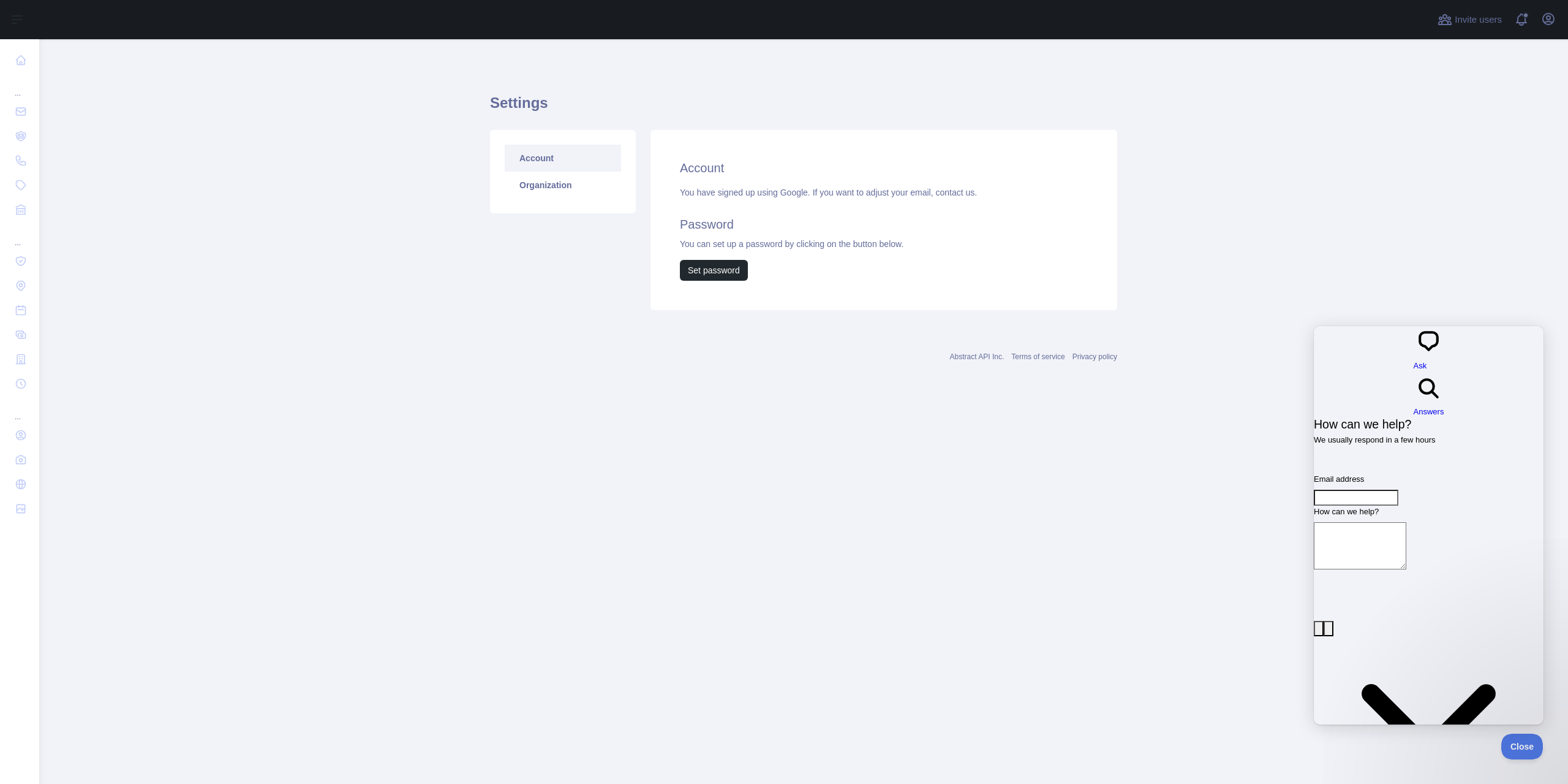
click at [1369, 490] on input "Email address" at bounding box center [1356, 497] width 84 height 16
click at [1407, 522] on textarea "How can we help?" at bounding box center [1360, 545] width 93 height 47
type textarea "**********"
click at [1420, 559] on form "**********" at bounding box center [1429, 679] width 229 height 412
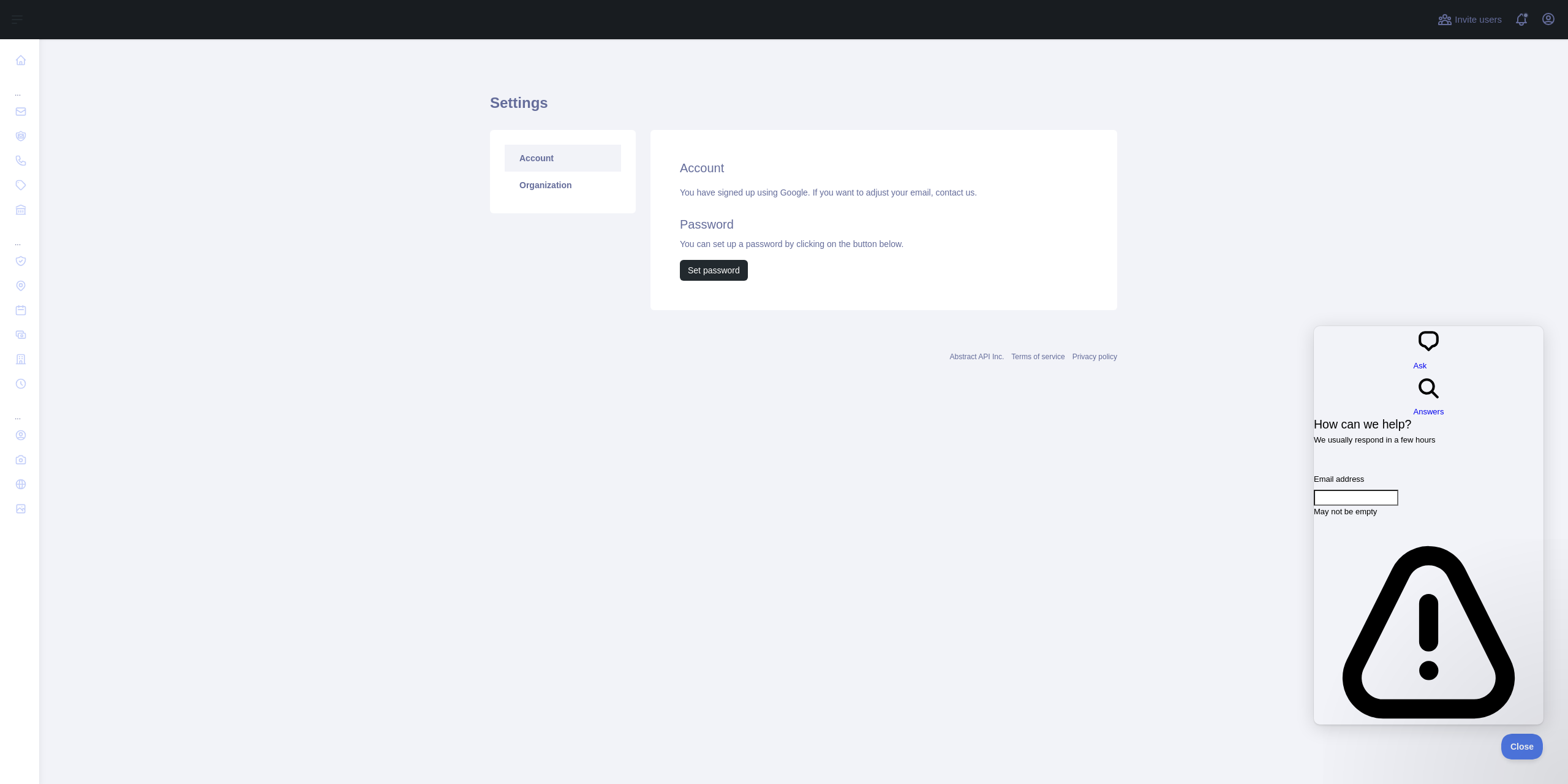
click at [1396, 490] on input "Email address" at bounding box center [1356, 497] width 84 height 16
type input "**********"
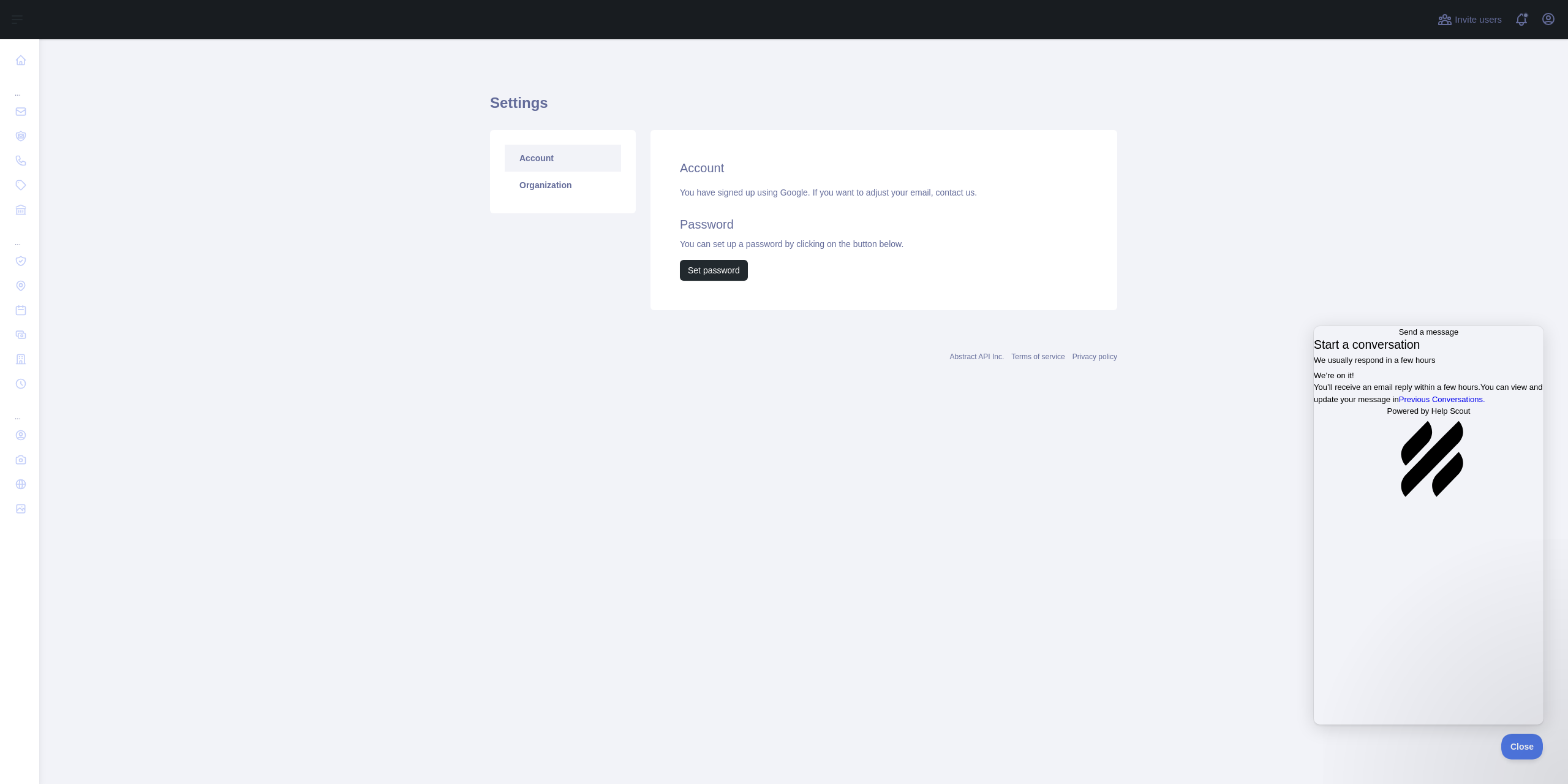
click at [1399, 337] on span "Go back" at bounding box center [1399, 332] width 0 height 9
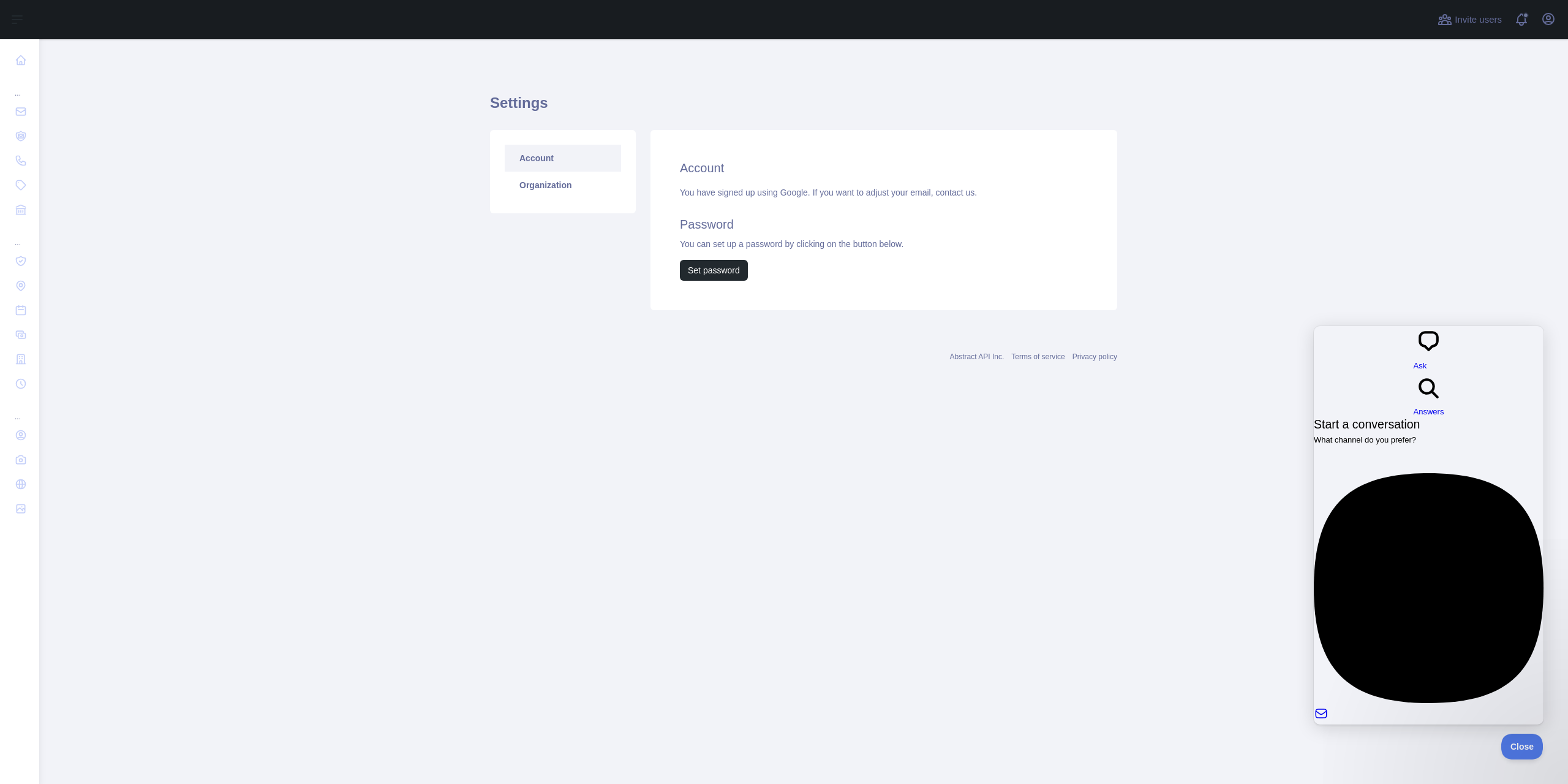
click at [1263, 317] on main "Settings Account Organization Account You have signed up using Google. If you w…" at bounding box center [803, 412] width 1529 height 745
